Goal: Task Accomplishment & Management: Manage account settings

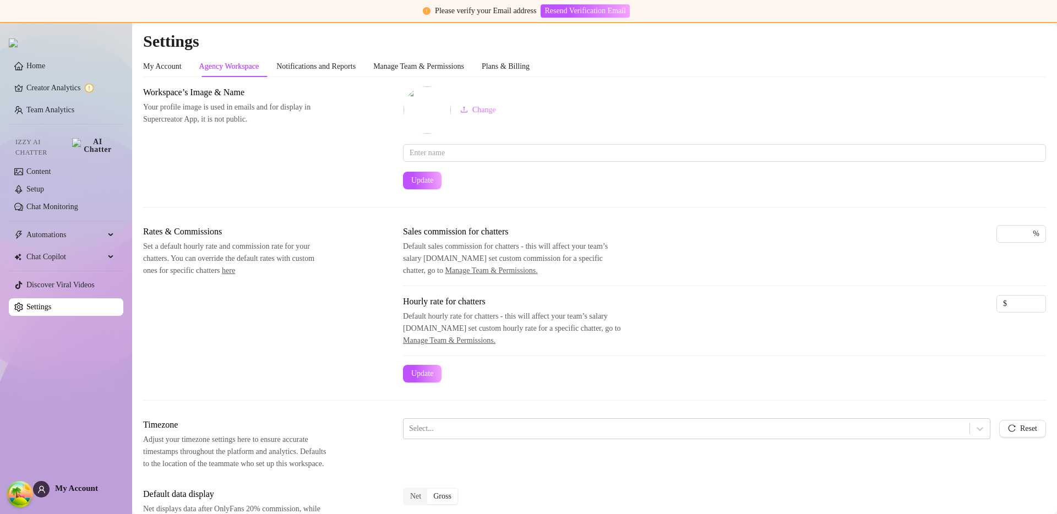
scroll to position [337, 0]
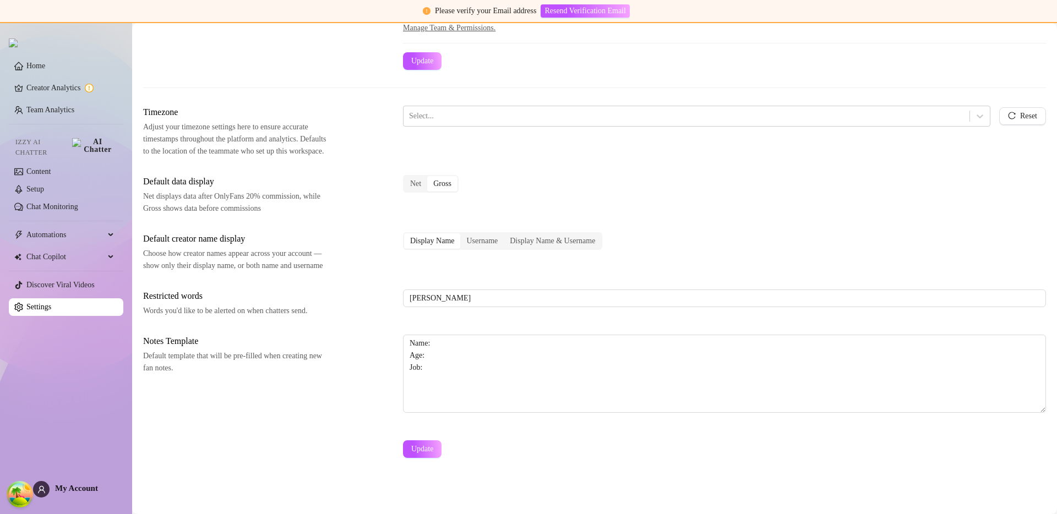
click at [374, 386] on div "Notes Template Default template that will be pre-filled when creating new fan n…" at bounding box center [594, 379] width 903 height 88
click at [447, 386] on textarea "Name: Age: Job:" at bounding box center [724, 374] width 643 height 78
click at [435, 385] on textarea "Name: Age: Job:" at bounding box center [724, 374] width 643 height 78
click at [300, 397] on div "Notes Template Default template that will be pre-filled when creating new fan n…" at bounding box center [594, 379] width 903 height 88
click at [490, 370] on textarea "Name: Age: Job:" at bounding box center [724, 374] width 643 height 78
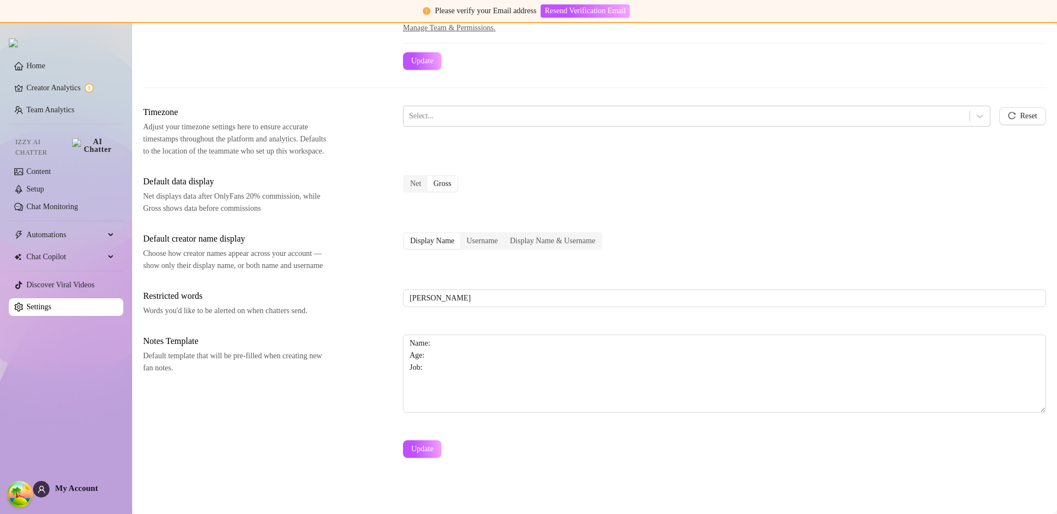
click at [381, 374] on div "Notes Template Default template that will be pre-filled when creating new fan n…" at bounding box center [594, 379] width 903 height 88
click at [270, 346] on span "Notes Template" at bounding box center [235, 341] width 185 height 13
click at [452, 355] on textarea "Name: Age: Job:" at bounding box center [724, 374] width 643 height 78
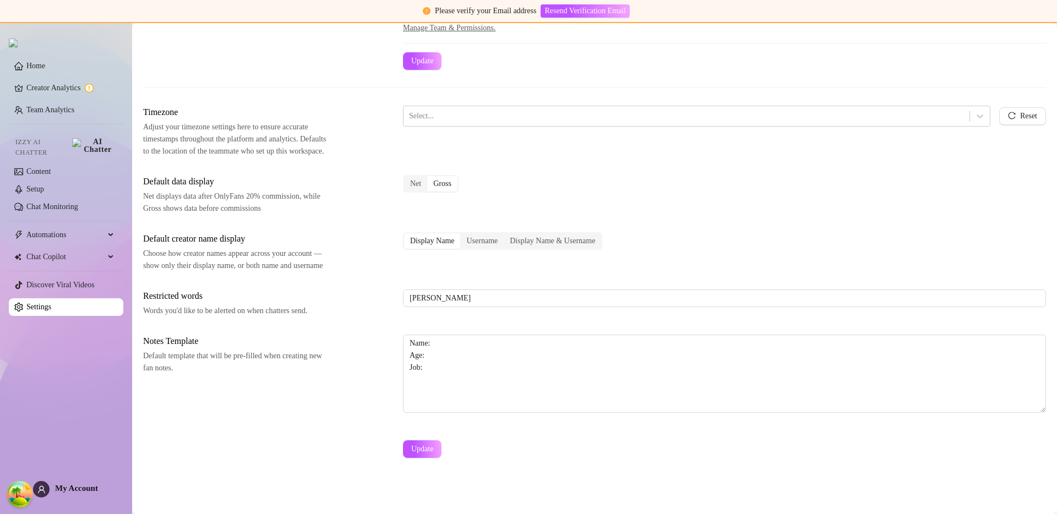
click at [383, 385] on div "Notes Template Default template that will be pre-filled when creating new fan n…" at bounding box center [594, 379] width 903 height 88
click at [427, 356] on textarea "Name: Age: Job:" at bounding box center [724, 374] width 643 height 78
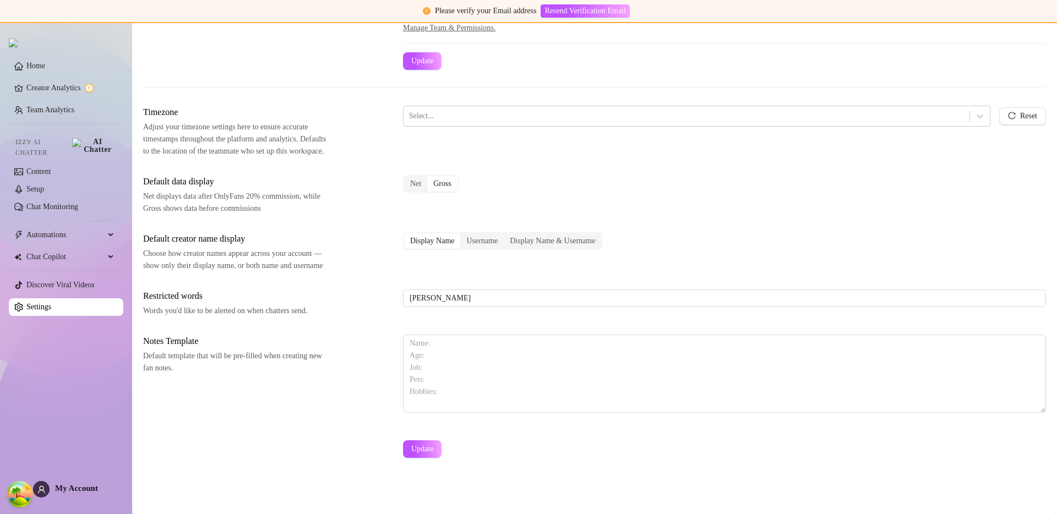
click at [364, 363] on div "Notes Template Default template that will be pre-filled when creating new fan n…" at bounding box center [594, 379] width 903 height 88
